Goal: Information Seeking & Learning: Learn about a topic

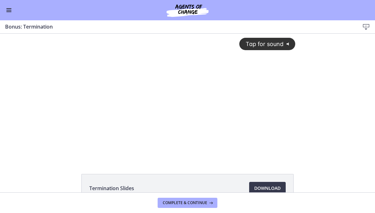
click at [193, 202] on span "Complete & continue" at bounding box center [185, 203] width 45 height 5
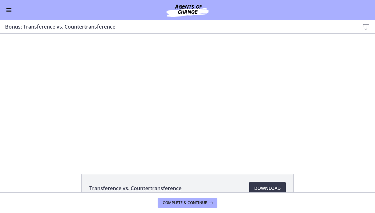
click at [184, 203] on span "Complete & continue" at bounding box center [185, 203] width 45 height 5
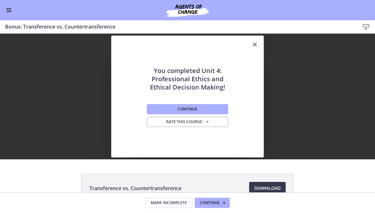
click at [217, 109] on button "Continue" at bounding box center [187, 109] width 81 height 10
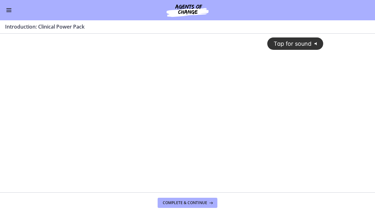
scroll to position [0, 0]
click at [271, 85] on div "Tap for sound @keyframes VOLUME_SMALL_WAVE_FLASH { 0% { opacity: 0; } 33% { opa…" at bounding box center [188, 106] width 280 height 147
click at [198, 200] on button "Complete & continue" at bounding box center [188, 203] width 60 height 10
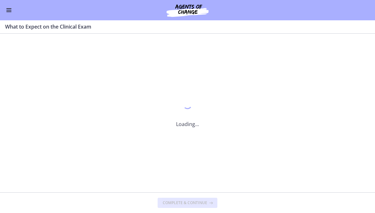
scroll to position [0, 0]
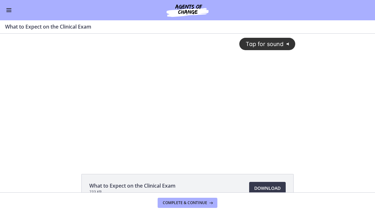
click at [196, 201] on span "Complete & continue" at bounding box center [185, 203] width 45 height 5
click at [229, 115] on div "Tap for sound @keyframes VOLUME_SMALL_WAVE_FLASH { 0% { opacity: 0; } 33% { opa…" at bounding box center [188, 91] width 224 height 115
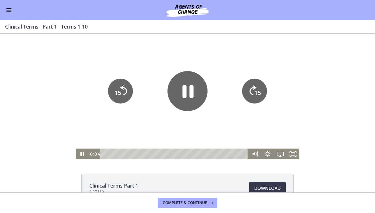
click at [199, 93] on icon "Pause" at bounding box center [188, 91] width 40 height 40
click at [7, 10] on button "Enable menu" at bounding box center [9, 10] width 8 height 8
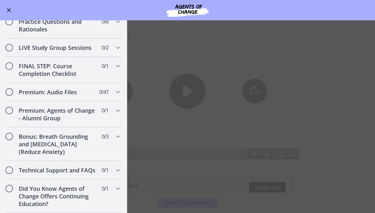
scroll to position [614, 0]
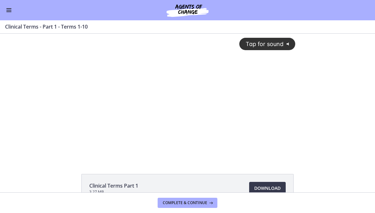
click at [11, 11] on button "Enable menu" at bounding box center [9, 10] width 8 height 8
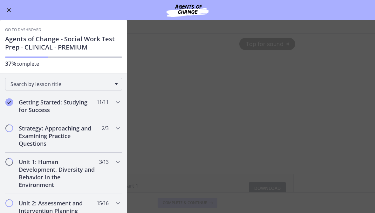
click at [12, 13] on button "Enable menu" at bounding box center [9, 10] width 8 height 8
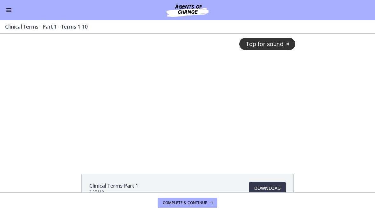
click at [10, 13] on button "Enable menu" at bounding box center [9, 10] width 8 height 8
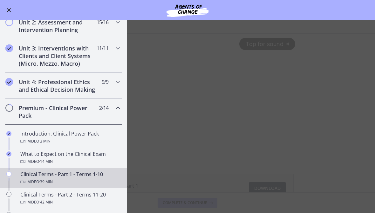
scroll to position [189, 0]
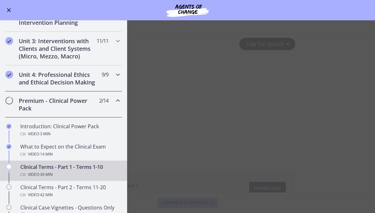
click at [92, 80] on h2 "Unit 4: Professional Ethics and Ethical Decision Making" at bounding box center [58, 78] width 78 height 15
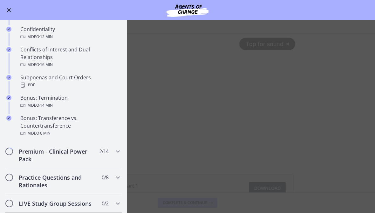
scroll to position [343, 0]
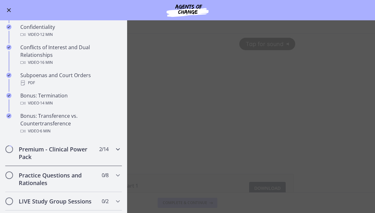
click at [97, 148] on div "Premium - Clinical Power Pack 2 / 14 Completed" at bounding box center [63, 153] width 117 height 26
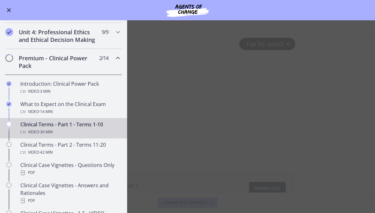
scroll to position [228, 0]
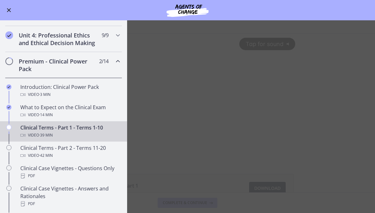
click at [103, 94] on div "Video · 3 min" at bounding box center [69, 95] width 99 height 8
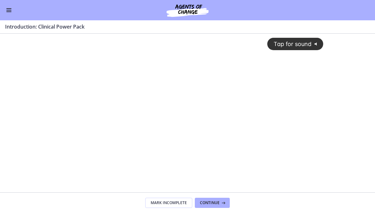
click at [287, 99] on div "Tap for sound @keyframes VOLUME_SMALL_WAVE_FLASH { 0% { opacity: 0; } 33% { opa…" at bounding box center [188, 107] width 280 height 147
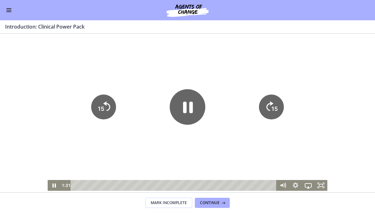
click at [262, 141] on div at bounding box center [188, 112] width 280 height 157
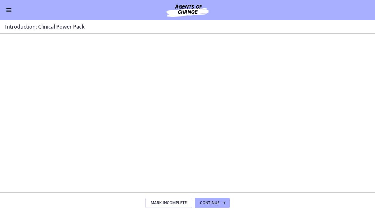
click at [223, 205] on icon at bounding box center [223, 203] width 6 height 5
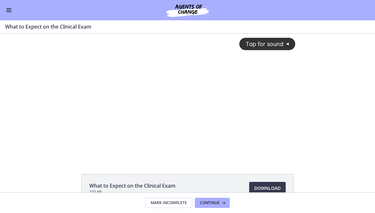
click at [10, 17] on div "Go to Dashboard" at bounding box center [187, 10] width 375 height 20
click at [5, 12] on button "Enable menu" at bounding box center [9, 10] width 8 height 8
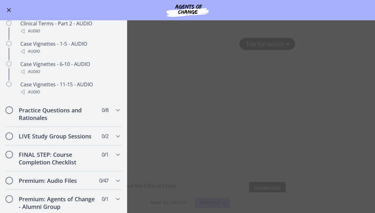
scroll to position [509, 0]
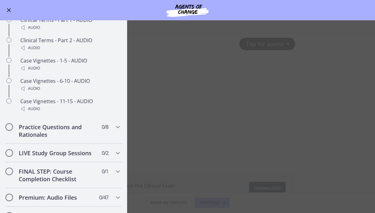
click at [345, 141] on main "What to Expect on the Clinical Exam Enable fullscreen What to Expect on the Cli…" at bounding box center [187, 116] width 375 height 193
